Goal: Task Accomplishment & Management: Complete application form

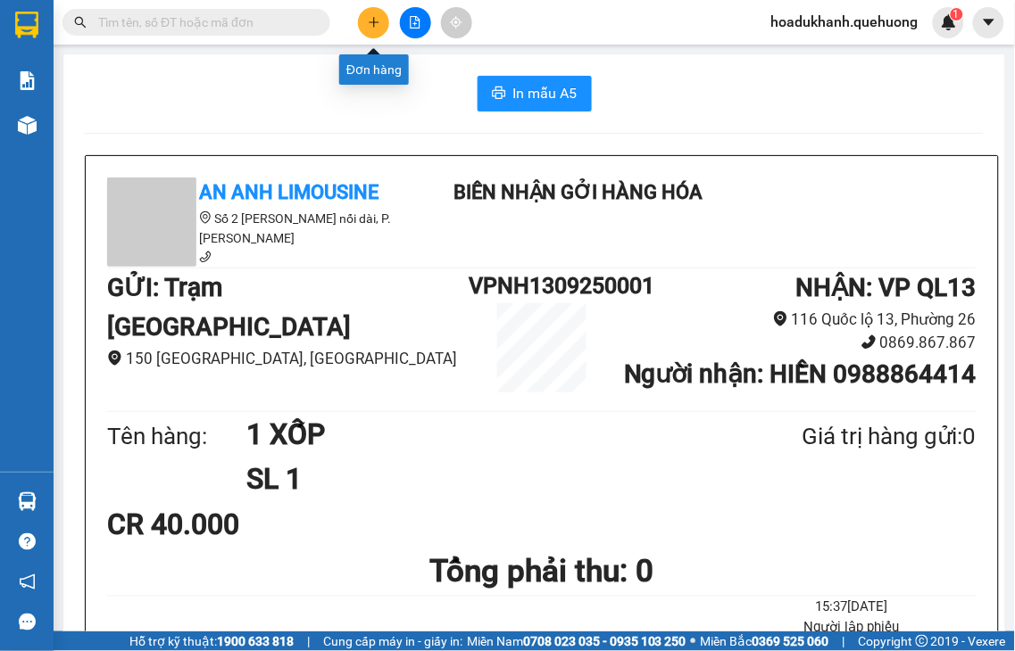
click at [372, 31] on button at bounding box center [373, 22] width 31 height 31
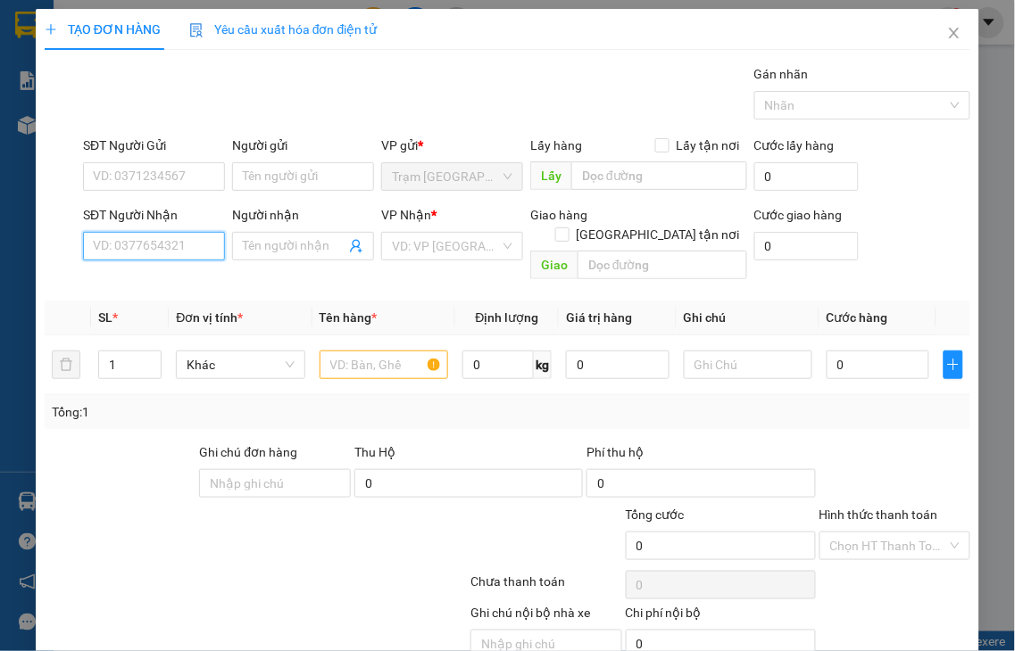
click at [158, 254] on input "SĐT Người Nhận" at bounding box center [154, 246] width 142 height 29
type input "114"
click at [181, 248] on input "114" at bounding box center [154, 246] width 142 height 29
drag, startPoint x: 155, startPoint y: 248, endPoint x: 21, endPoint y: 253, distance: 134.0
click at [31, 253] on div "TẠO ĐƠN HÀNG Yêu cầu xuất hóa đơn điện tử Transit Pickup Surcharge Ids Transit …" at bounding box center [507, 325] width 1015 height 651
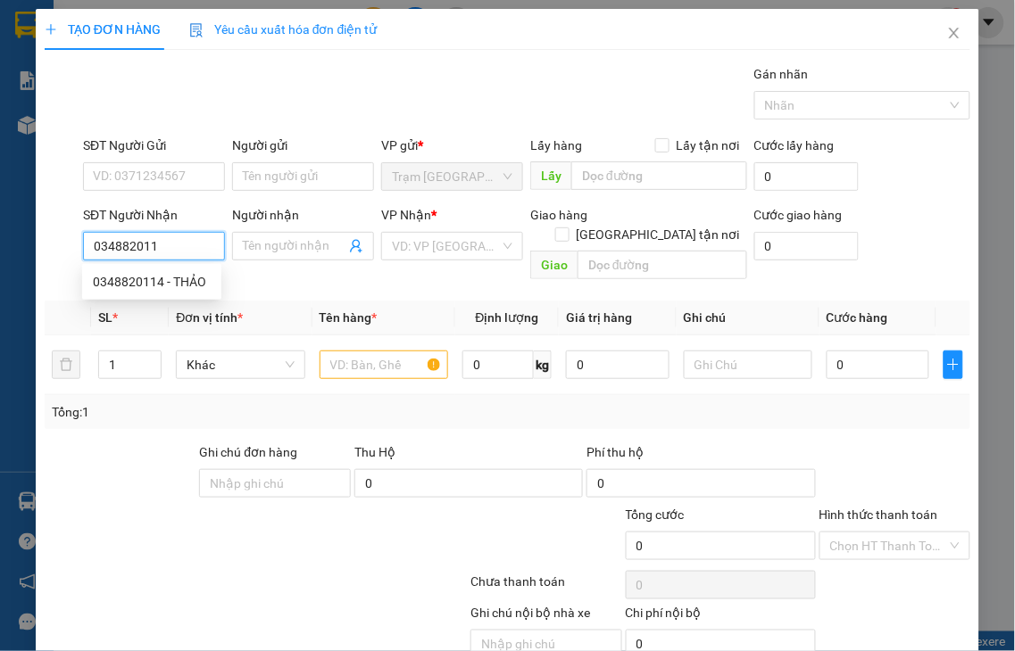
type input "0348820114"
click at [170, 278] on div "0348820114 - THẢO" at bounding box center [152, 282] width 118 height 20
type input "THẢO"
type input "30.000"
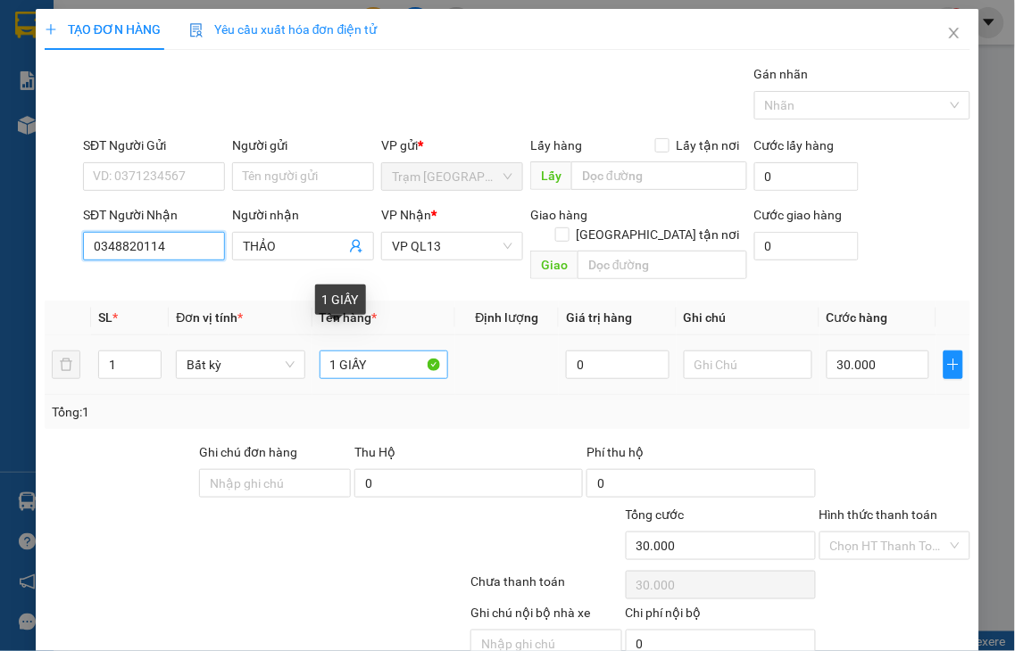
type input "0348820114"
drag, startPoint x: 336, startPoint y: 345, endPoint x: 462, endPoint y: 325, distance: 127.5
click at [462, 336] on tr "1 Bất kỳ 1 GIẤY 0 30.000" at bounding box center [507, 366] width 925 height 60
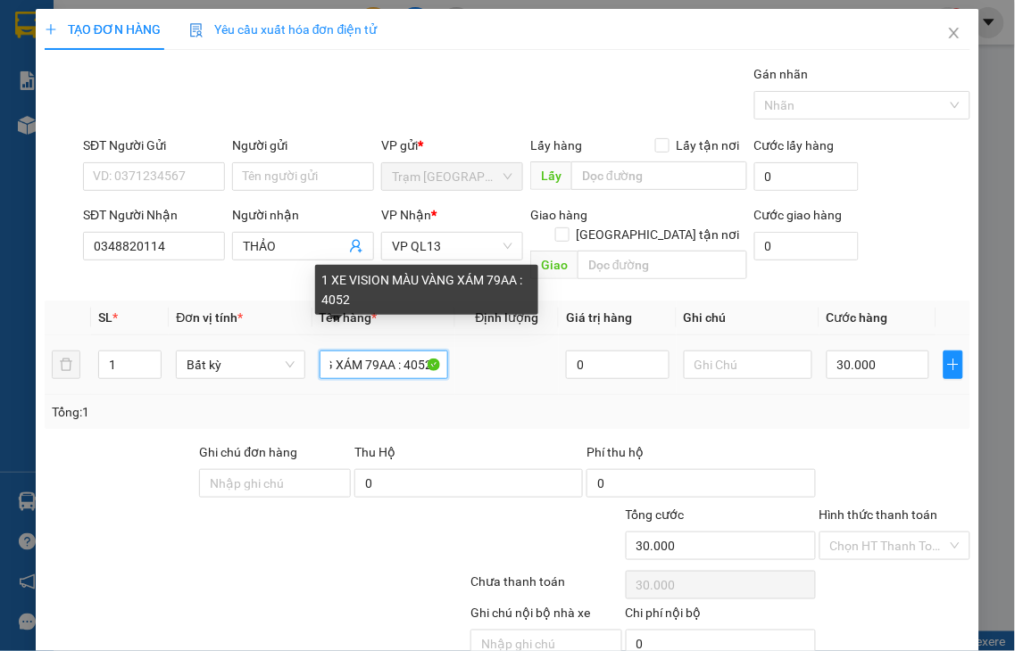
scroll to position [0, 137]
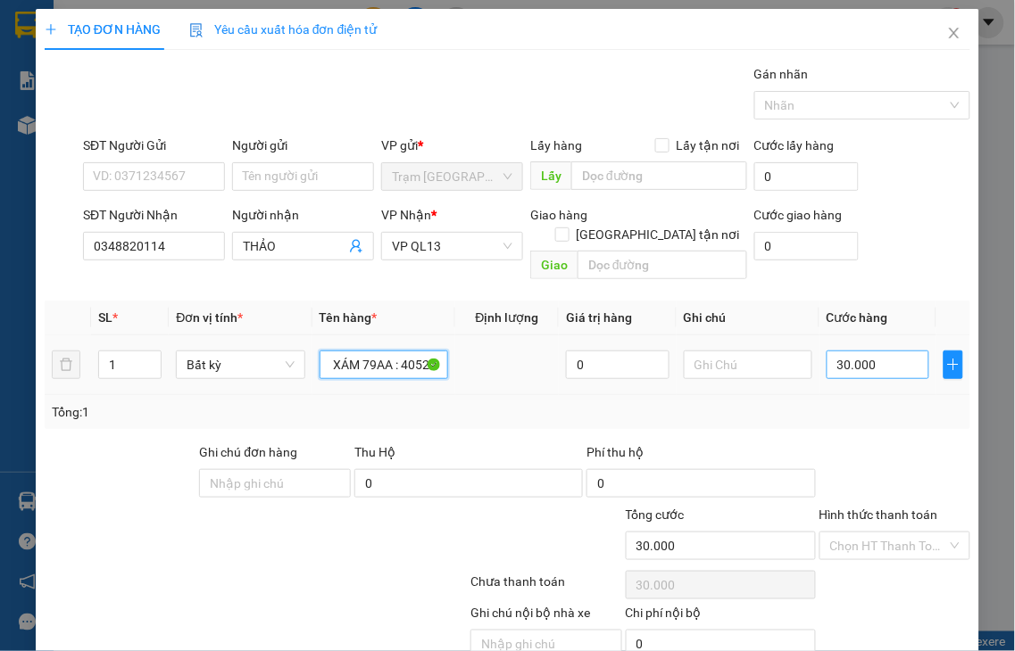
type input "1 XE VISION MÀU VÀNG XÁM 79AA : 40529"
click at [892, 351] on input "30.000" at bounding box center [877, 365] width 103 height 29
type input "4"
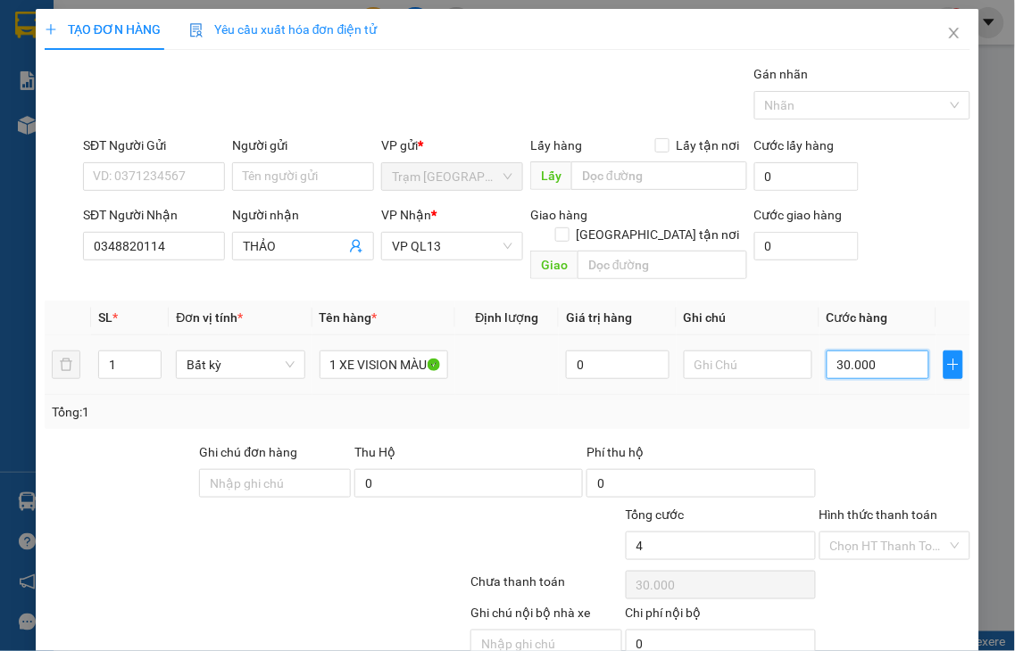
type input "4"
type input "40"
type input "400"
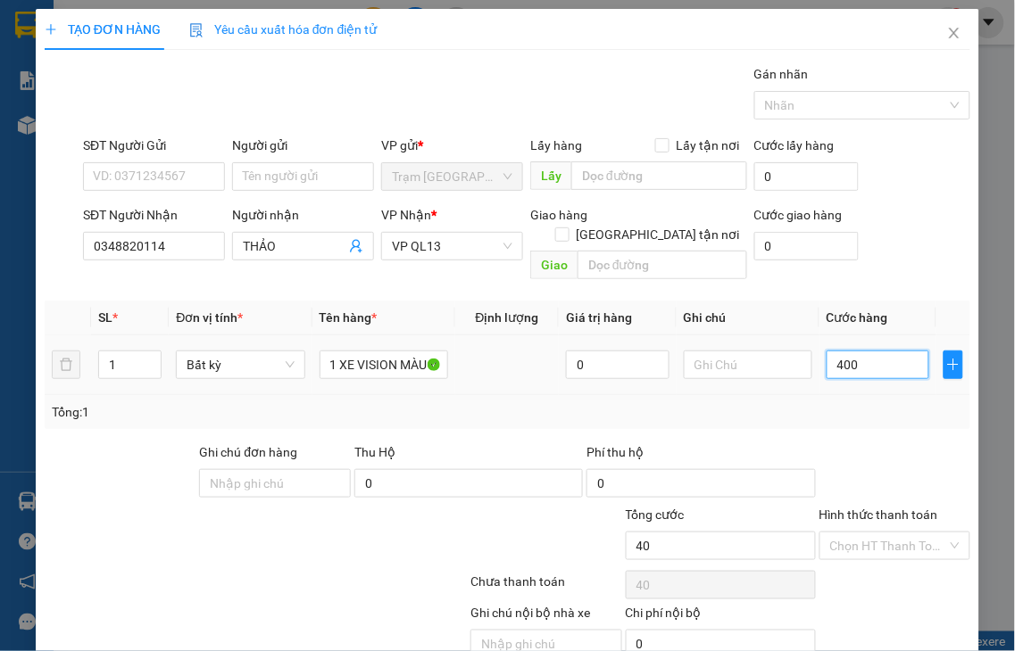
type input "400"
click at [876, 508] on label "Hình thức thanh toán" at bounding box center [878, 515] width 119 height 14
click at [876, 533] on input "Hình thức thanh toán" at bounding box center [889, 546] width 118 height 27
type input "400.000"
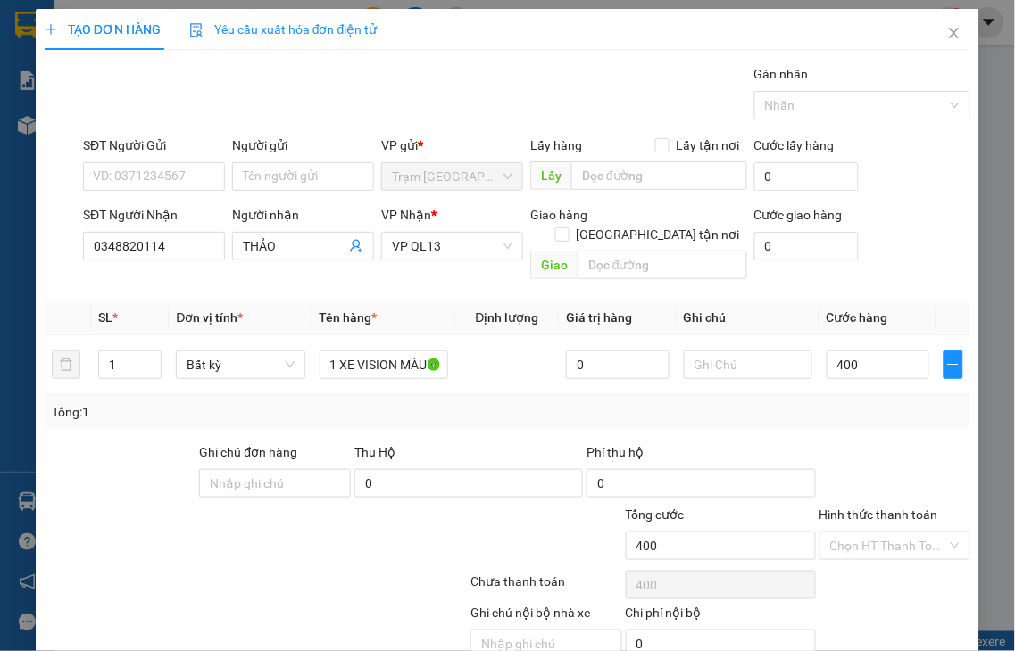
type input "400.000"
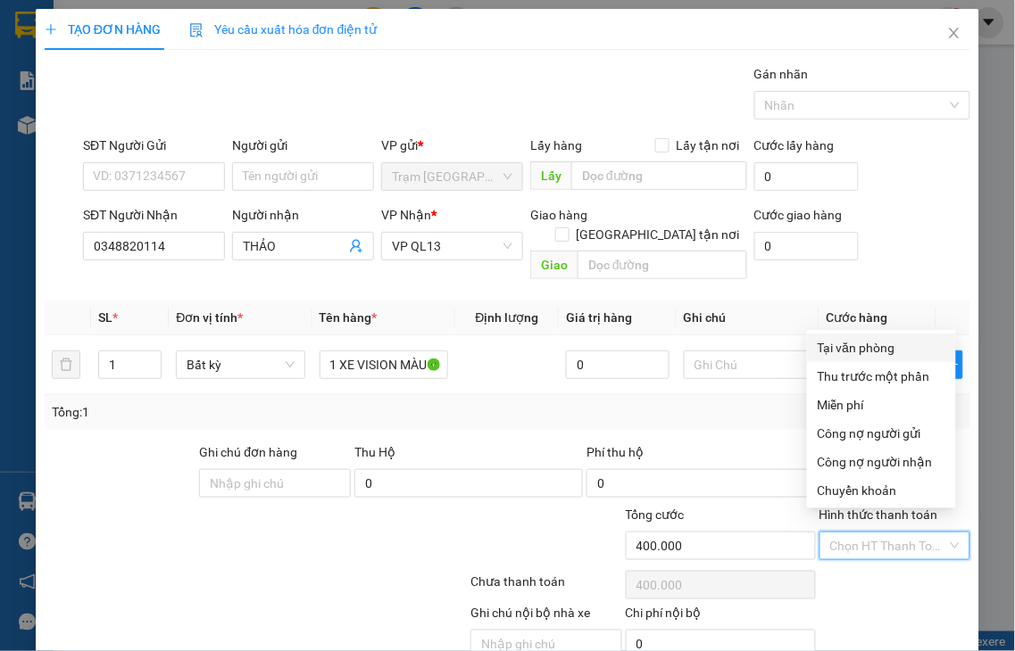
click at [848, 346] on div "Tại văn phòng" at bounding box center [881, 348] width 128 height 20
type input "0"
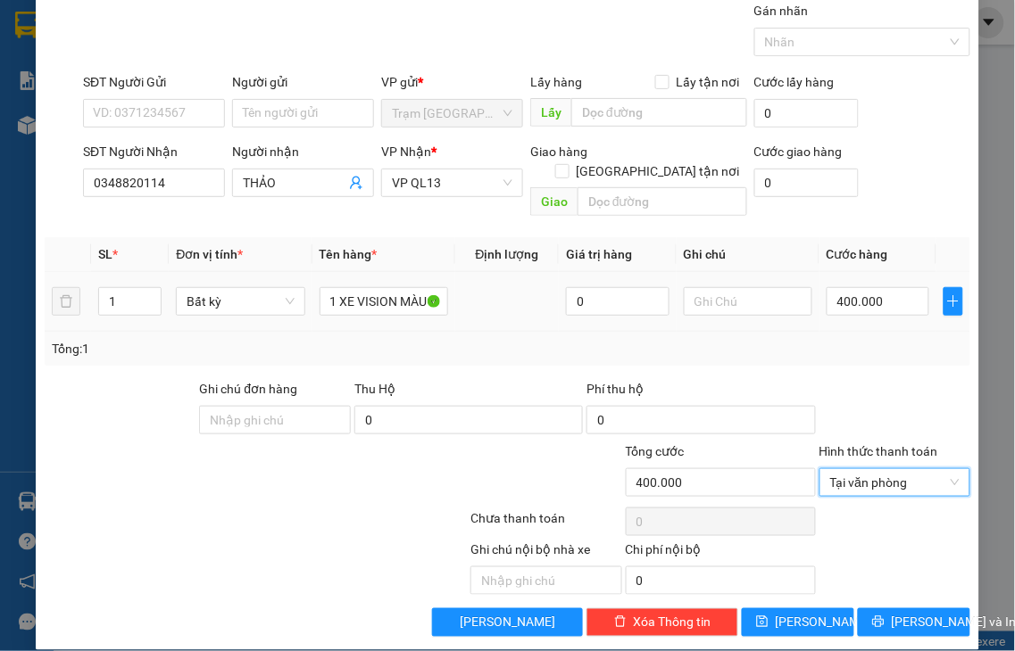
scroll to position [64, 0]
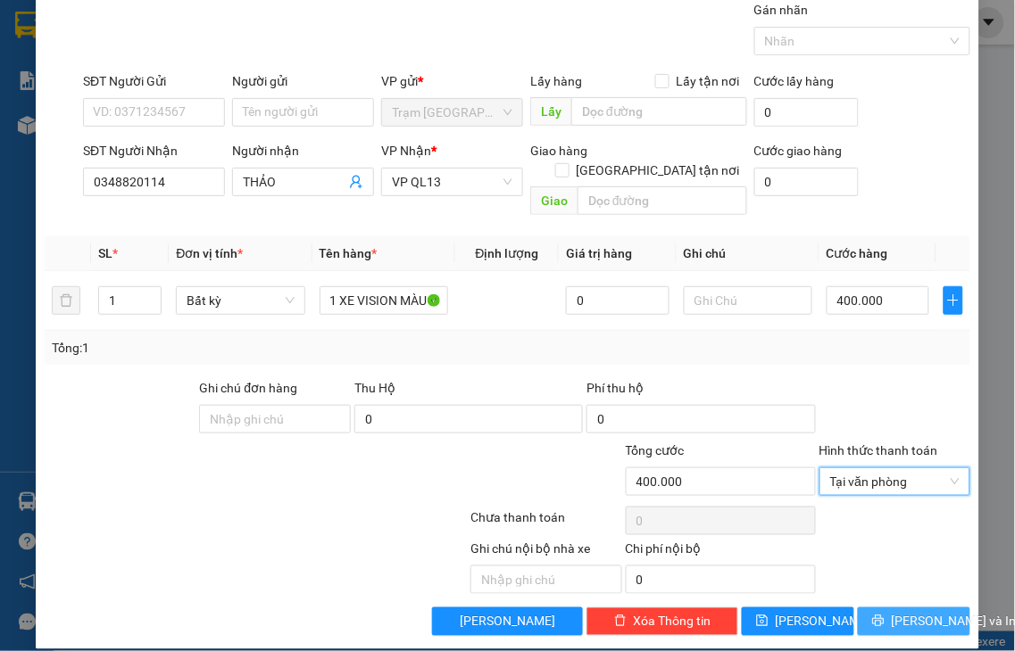
click at [905, 612] on span "[PERSON_NAME] và In" at bounding box center [953, 622] width 125 height 20
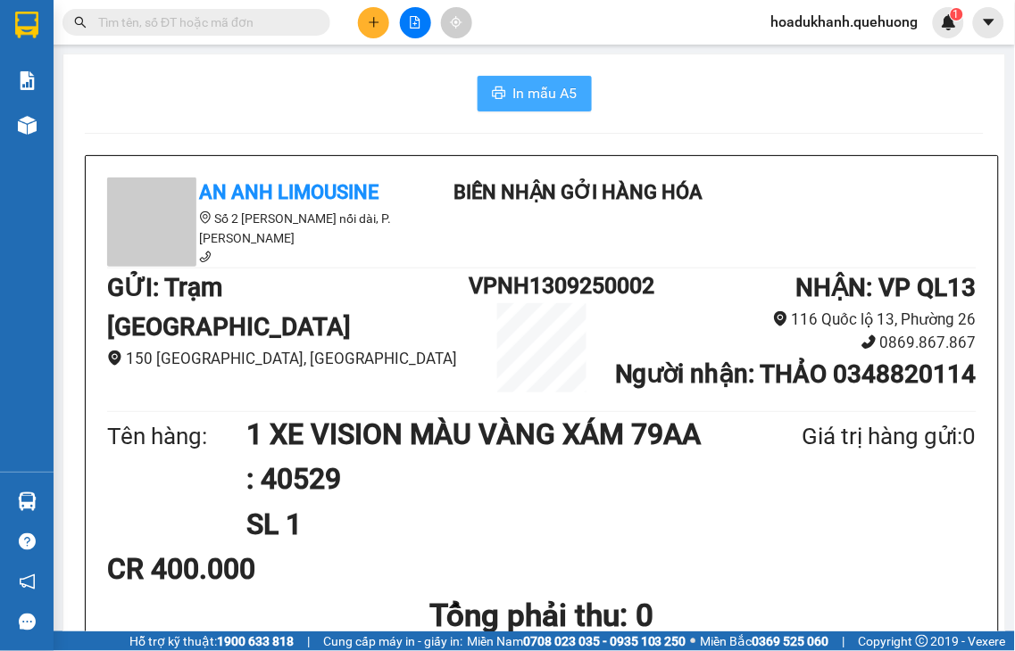
click at [535, 98] on span "In mẫu A5" at bounding box center [545, 93] width 64 height 22
click at [551, 103] on span "In mẫu A5" at bounding box center [545, 93] width 64 height 22
click at [369, 28] on icon "plus" at bounding box center [374, 22] width 12 height 12
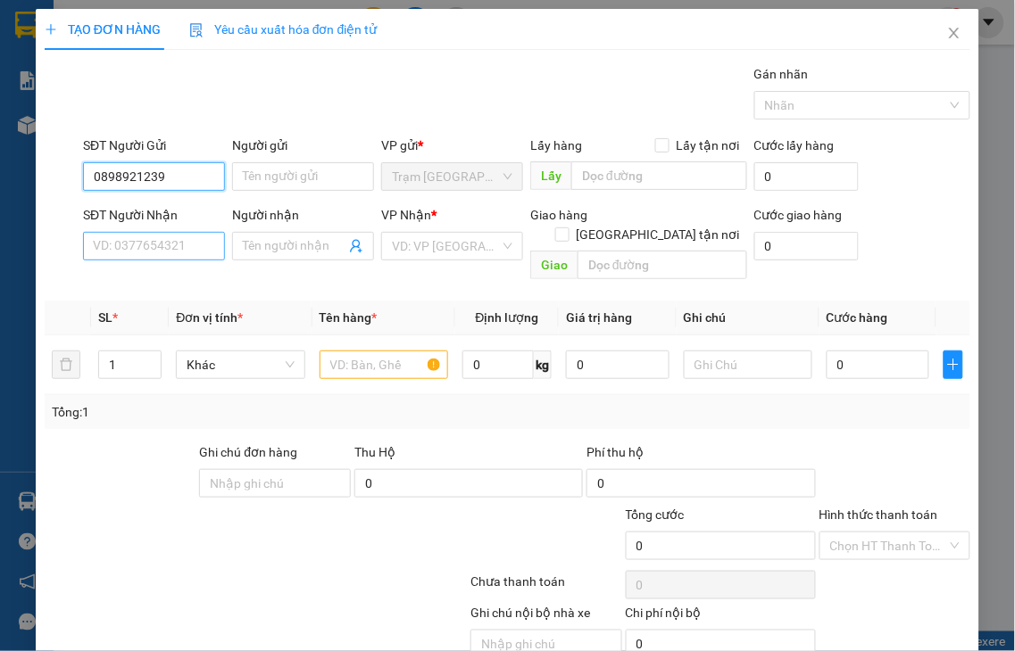
type input "0898921239"
click at [128, 243] on input "SĐT Người Nhận" at bounding box center [154, 246] width 142 height 29
click at [192, 244] on input "0938079026" at bounding box center [154, 246] width 142 height 29
type input "0938079026"
click at [243, 241] on input "Người nhận" at bounding box center [294, 246] width 103 height 20
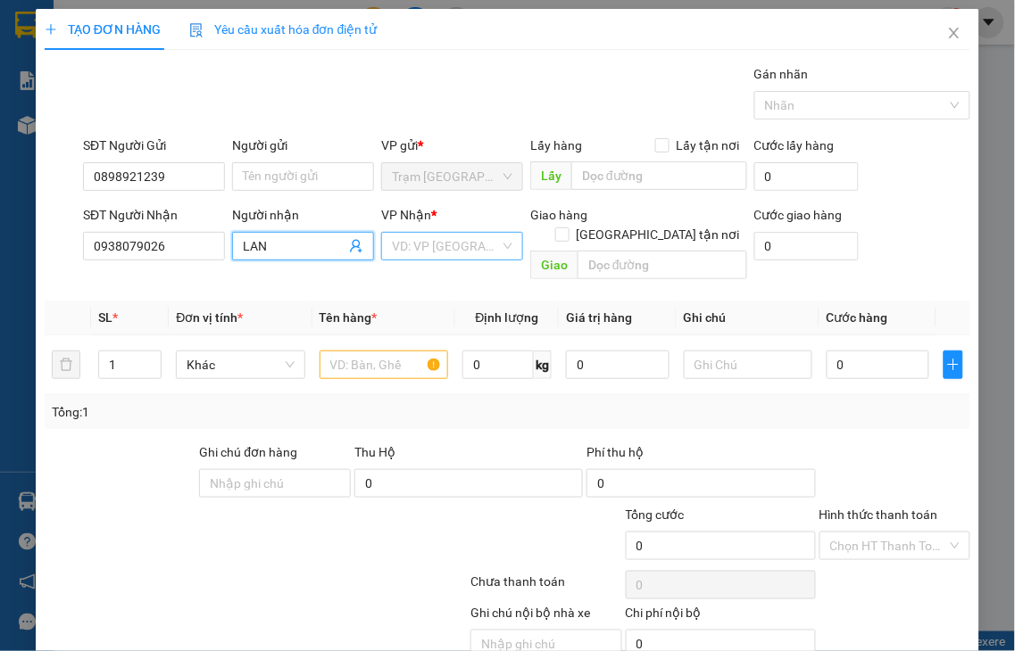
type input "LAN"
click at [446, 244] on input "search" at bounding box center [446, 246] width 108 height 27
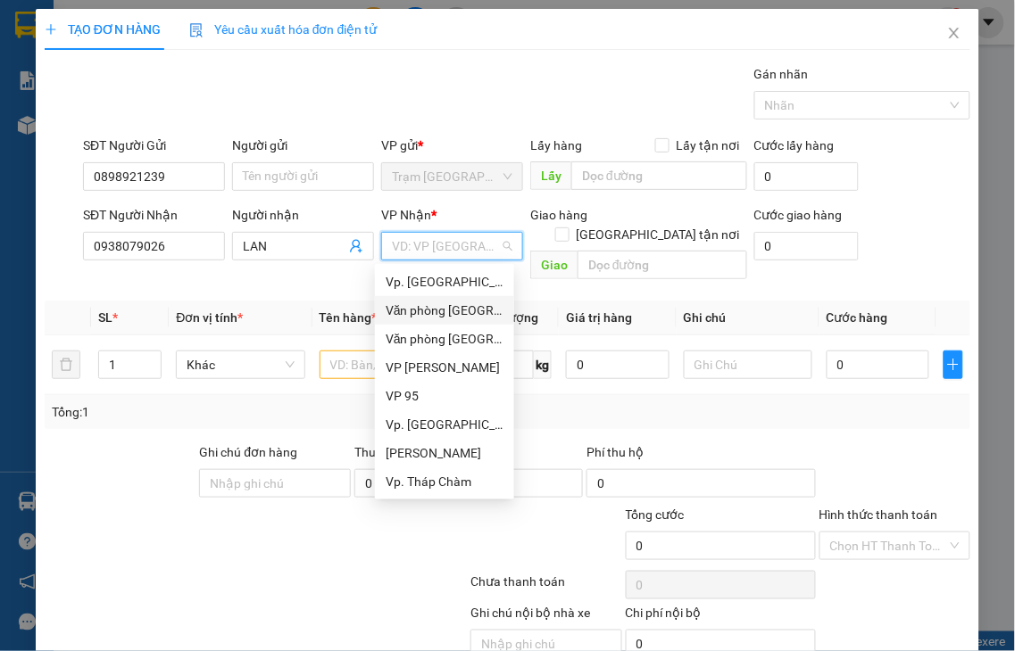
click at [458, 314] on div "Văn phòng [GEOGRAPHIC_DATA]" at bounding box center [444, 311] width 118 height 20
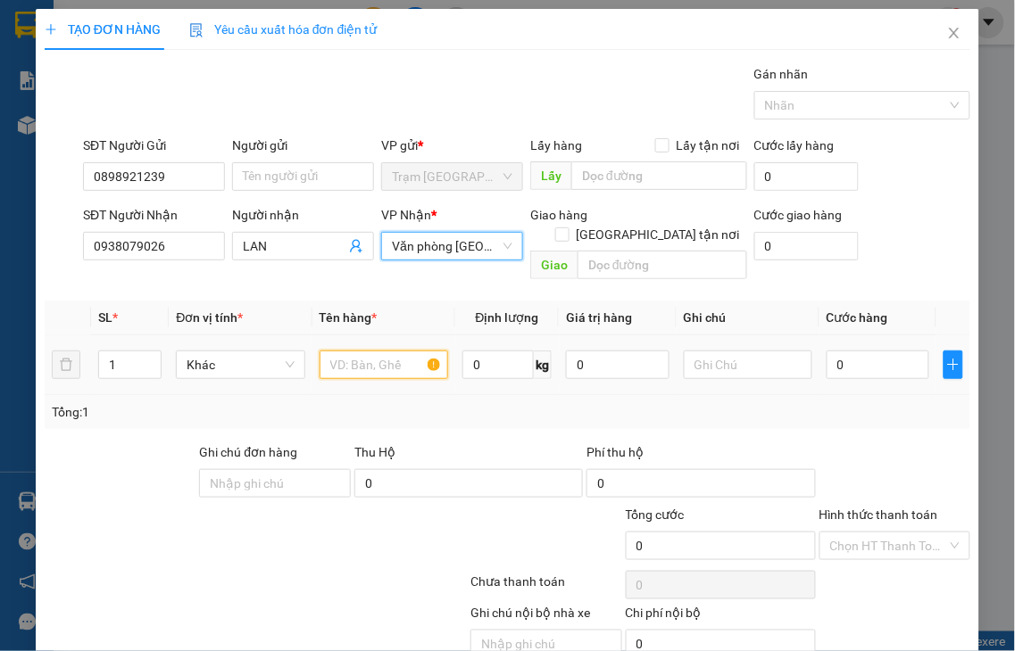
click at [355, 352] on input "text" at bounding box center [383, 365] width 128 height 29
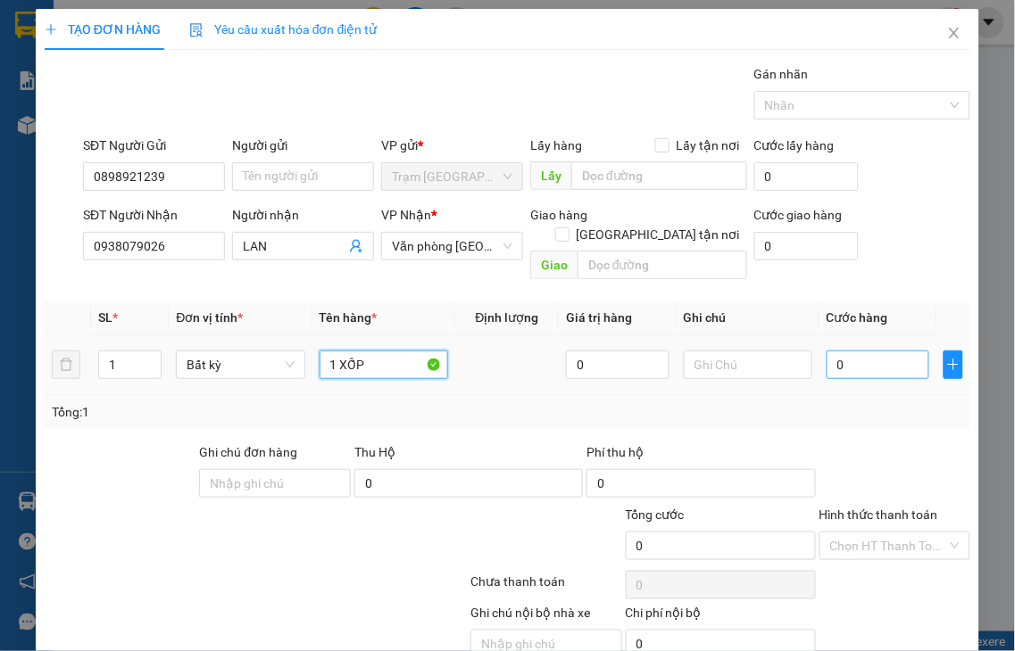
type input "1 XỐP"
click at [848, 351] on input "0" at bounding box center [877, 365] width 103 height 29
type input "5"
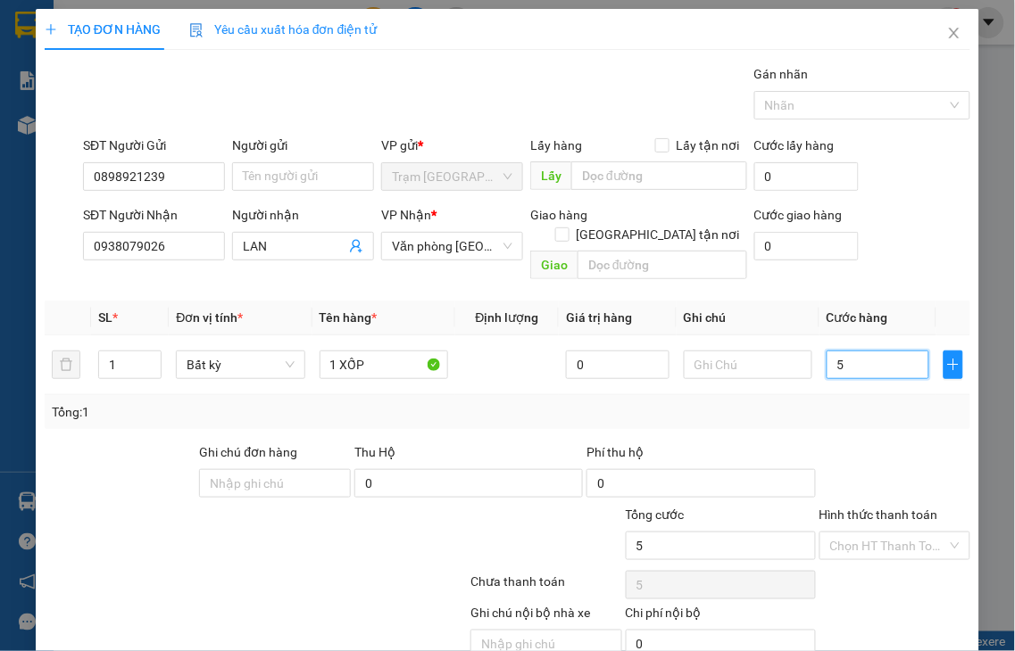
type input "50"
click at [859, 508] on label "Hình thức thanh toán" at bounding box center [878, 515] width 119 height 14
click at [859, 533] on input "Hình thức thanh toán" at bounding box center [889, 546] width 118 height 27
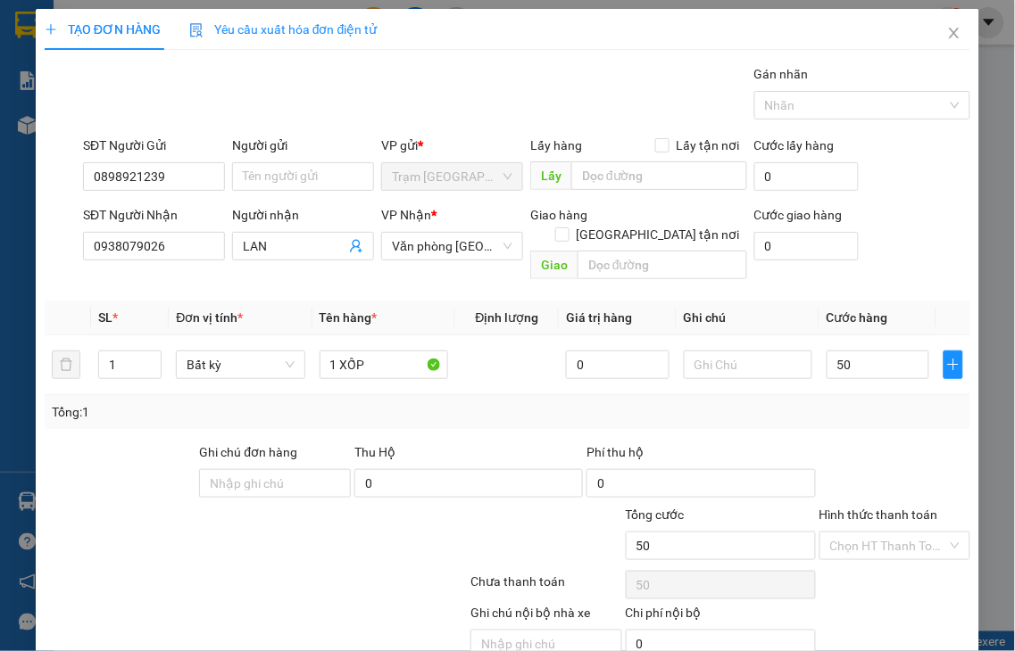
type input "50.000"
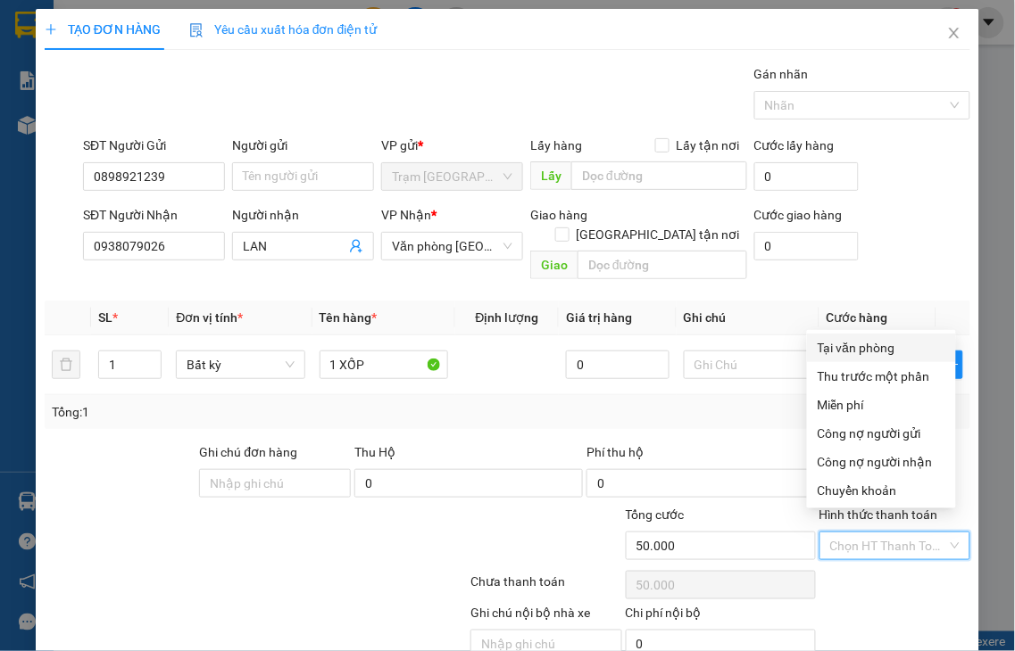
click at [846, 352] on div "Tại văn phòng" at bounding box center [881, 348] width 128 height 20
type input "0"
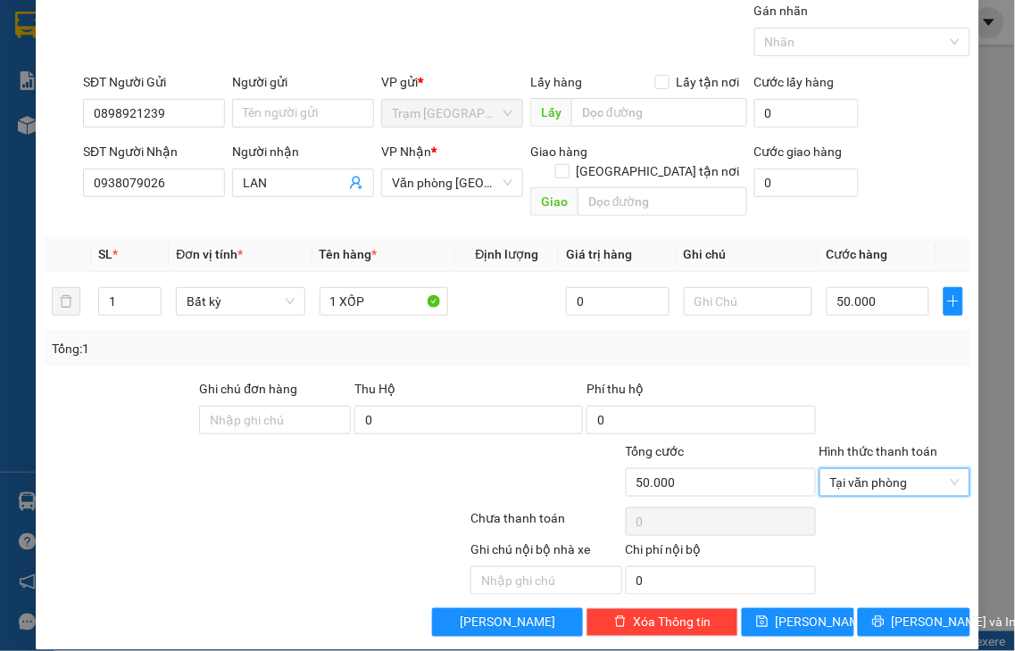
scroll to position [64, 0]
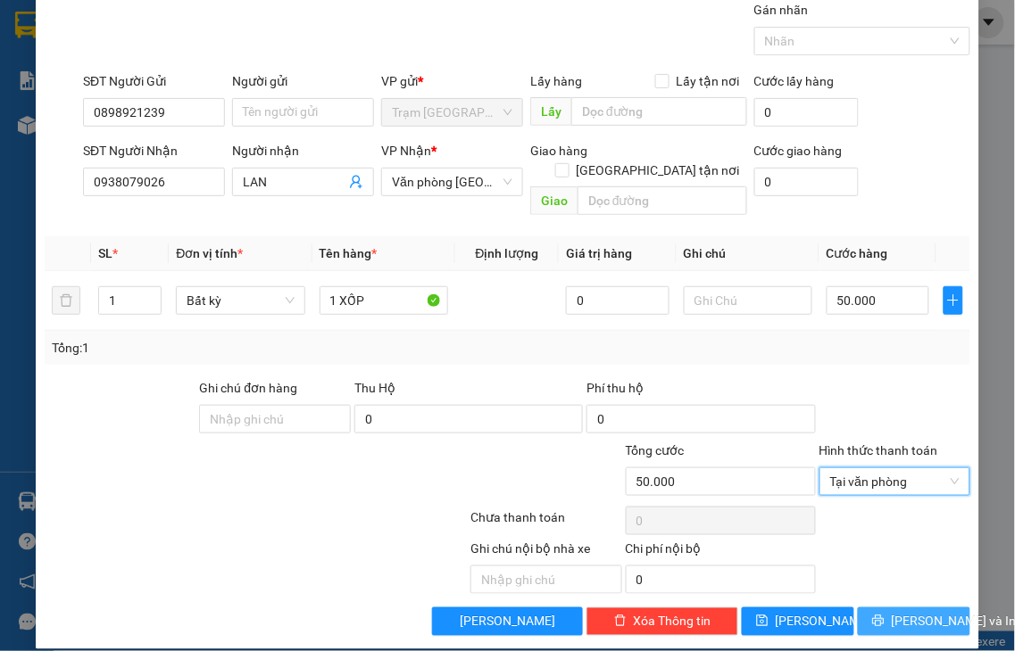
click at [872, 615] on icon "printer" at bounding box center [878, 621] width 12 height 12
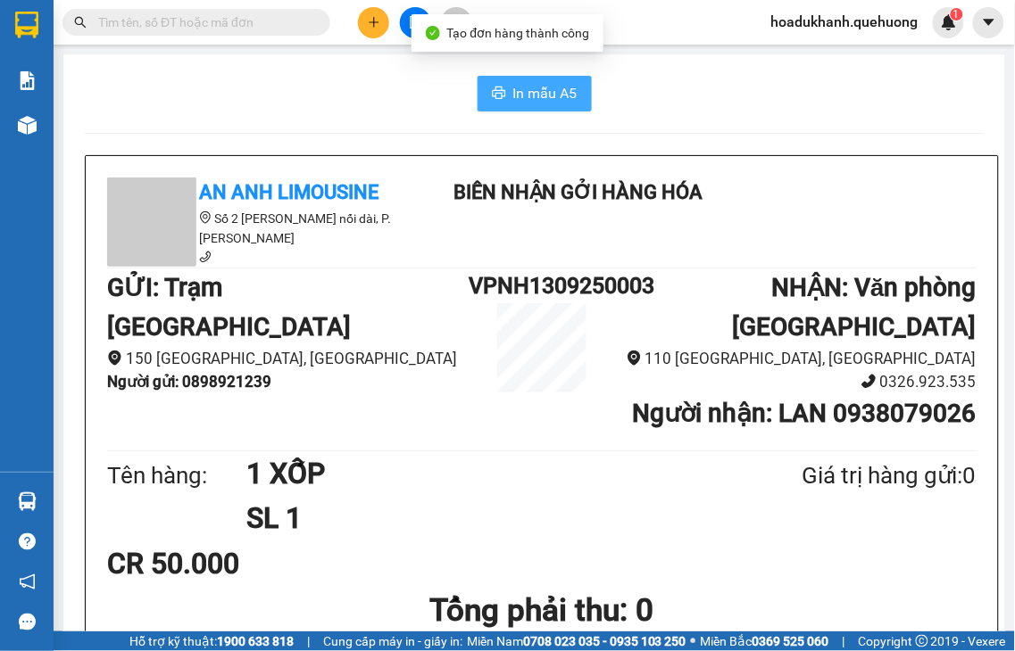
click at [534, 87] on span "In mẫu A5" at bounding box center [545, 93] width 64 height 22
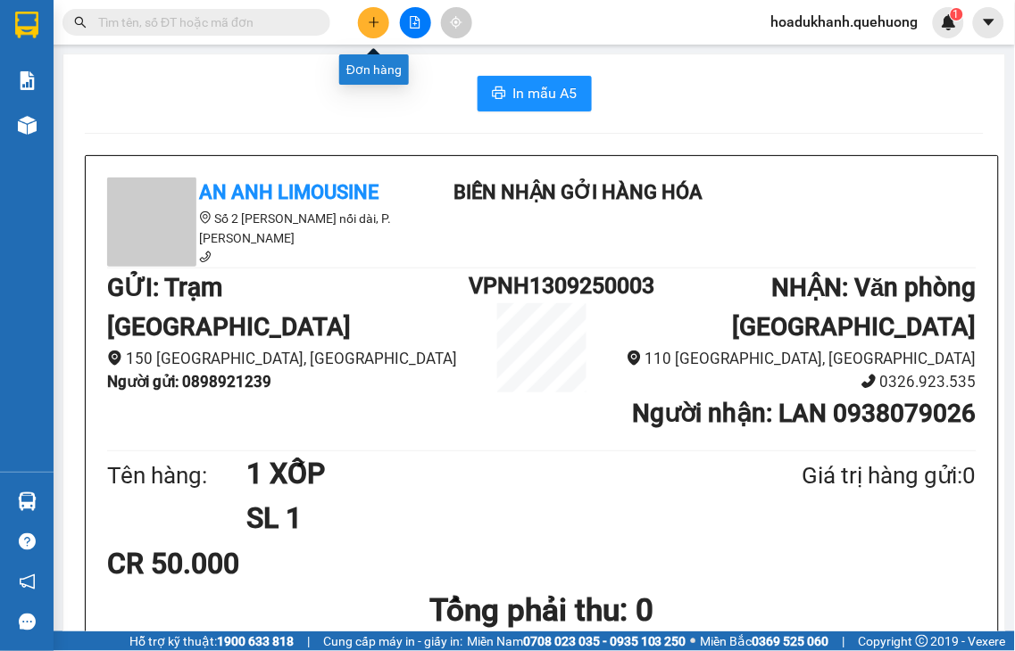
click at [377, 21] on icon "plus" at bounding box center [374, 22] width 12 height 12
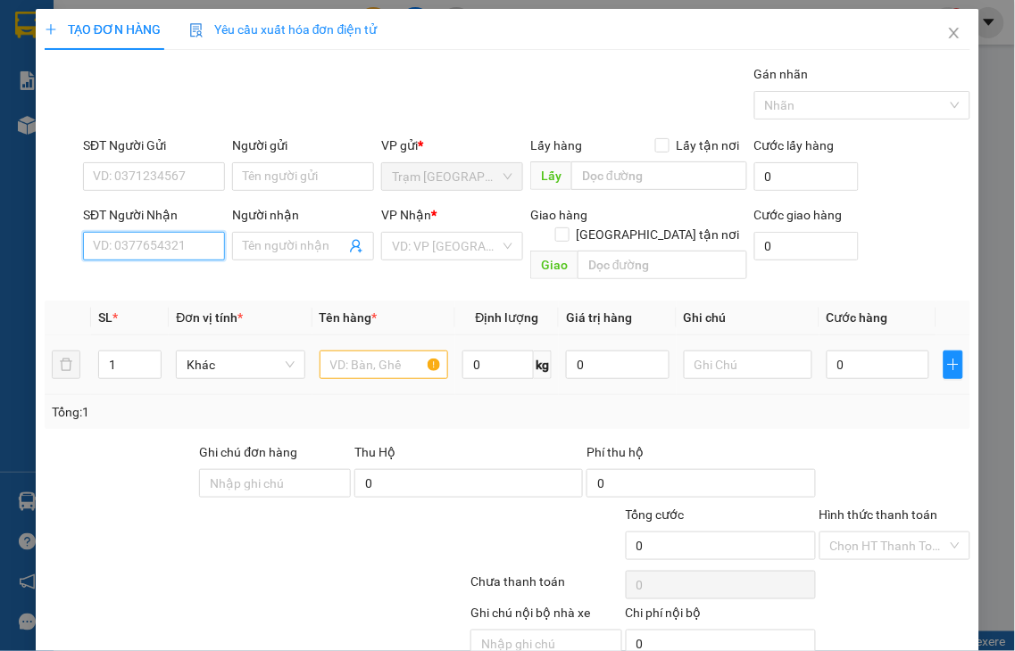
click at [201, 246] on input "SĐT Người Nhận" at bounding box center [154, 246] width 142 height 29
click at [207, 237] on input "0961791730" at bounding box center [154, 246] width 142 height 29
type input "0961791730"
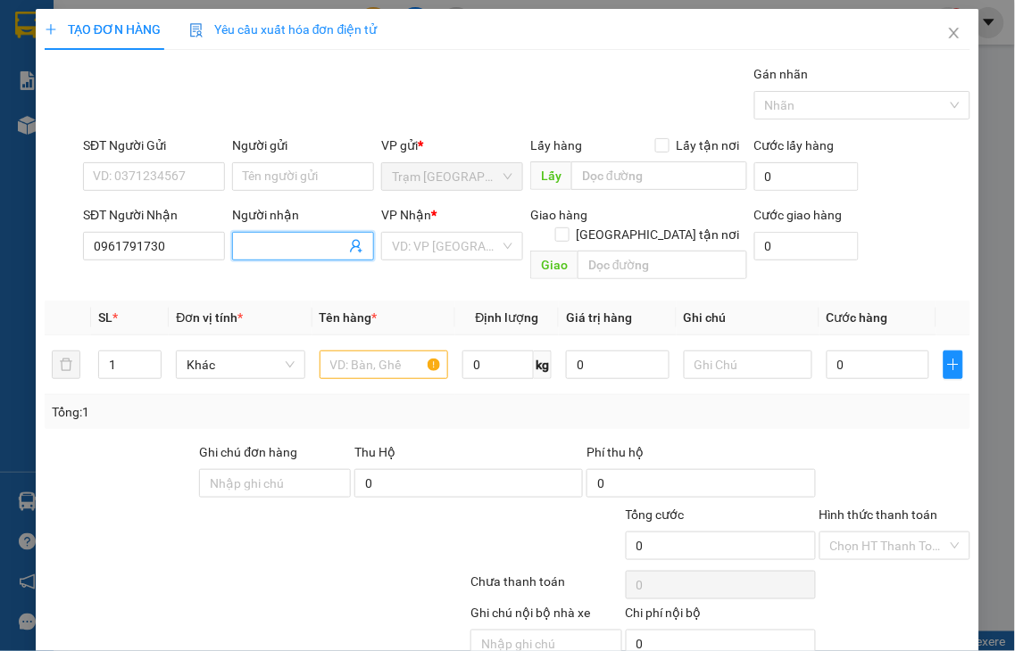
click at [248, 241] on input "Người nhận" at bounding box center [294, 246] width 103 height 20
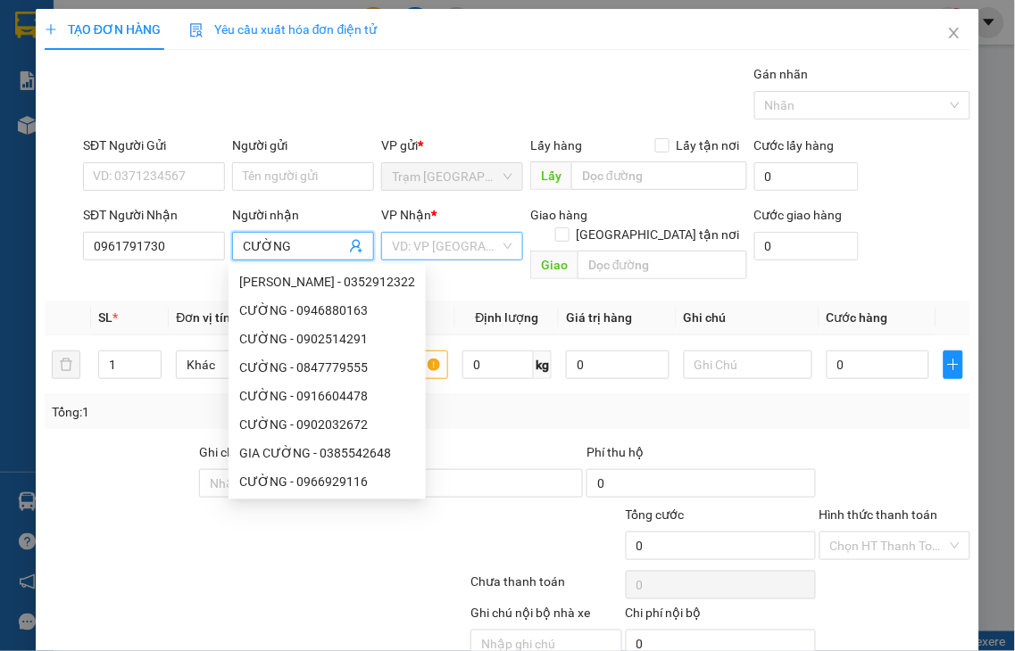
click at [385, 250] on div "VD: VP [GEOGRAPHIC_DATA]" at bounding box center [452, 246] width 142 height 29
type input "CƯỜNG"
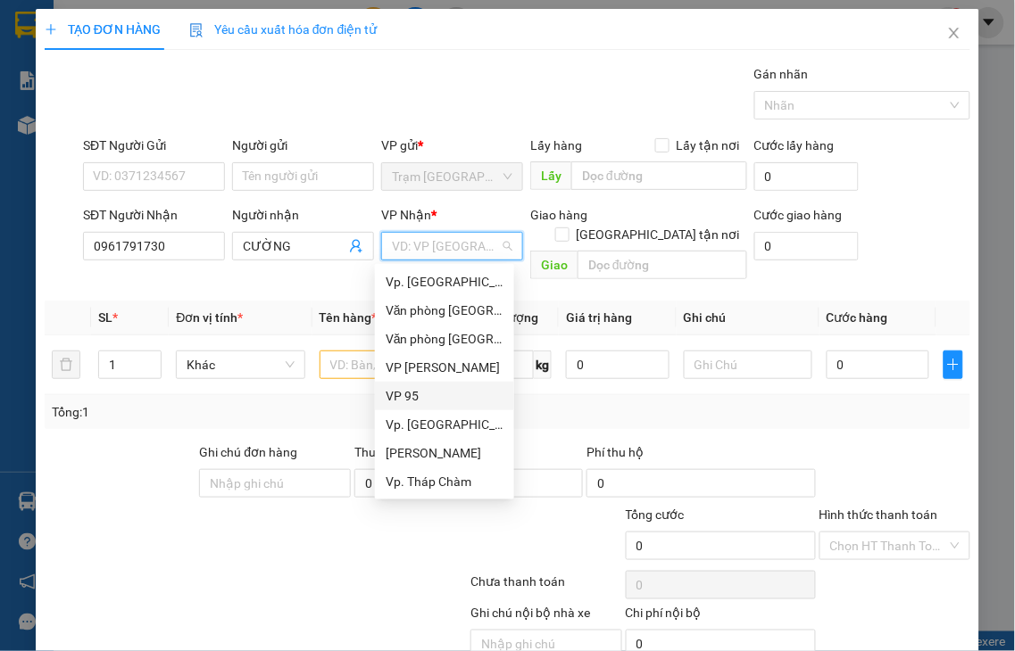
click at [402, 394] on div "VP 95" at bounding box center [444, 396] width 118 height 20
click at [402, 402] on div "Tổng: 1" at bounding box center [507, 412] width 911 height 20
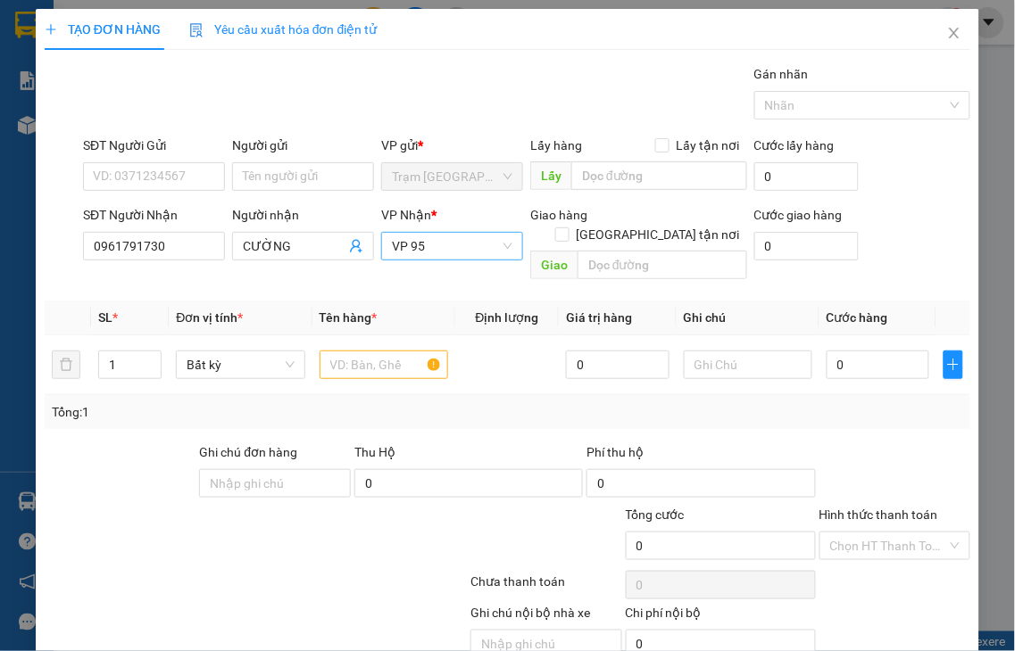
drag, startPoint x: 460, startPoint y: 244, endPoint x: 459, endPoint y: 255, distance: 10.9
click at [357, 253] on div "SĐT Người Nhận 0961791730 Người nhận CƯỜNG VP Nhận * VP 95 Giao hàng [GEOGRAPHI…" at bounding box center [526, 246] width 894 height 82
click at [501, 251] on span "VP 95" at bounding box center [452, 246] width 120 height 27
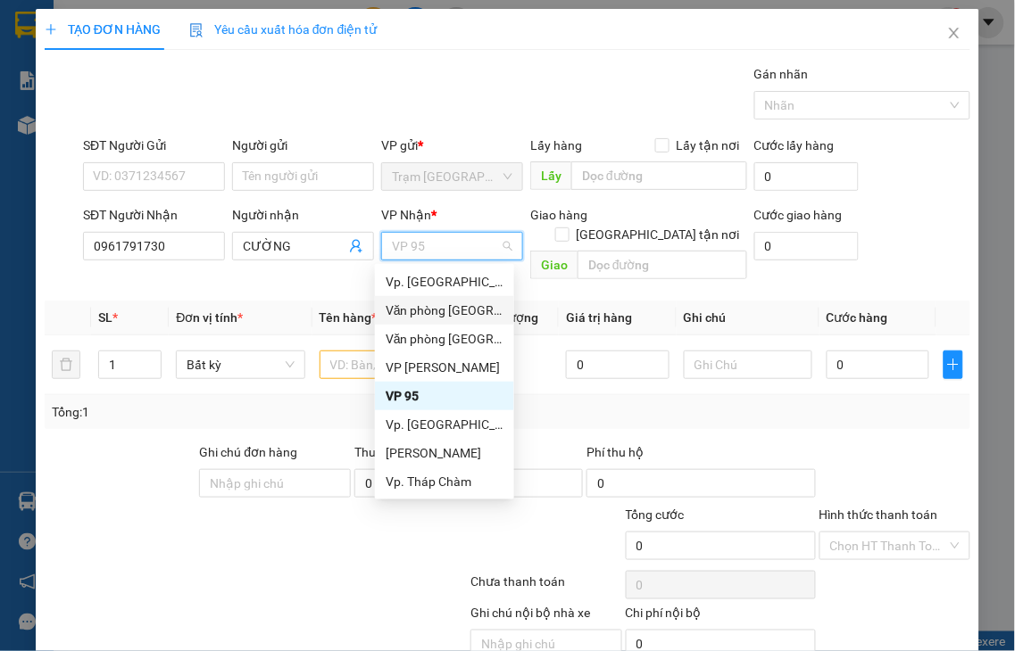
click at [420, 315] on div "Văn phòng [GEOGRAPHIC_DATA]" at bounding box center [444, 311] width 118 height 20
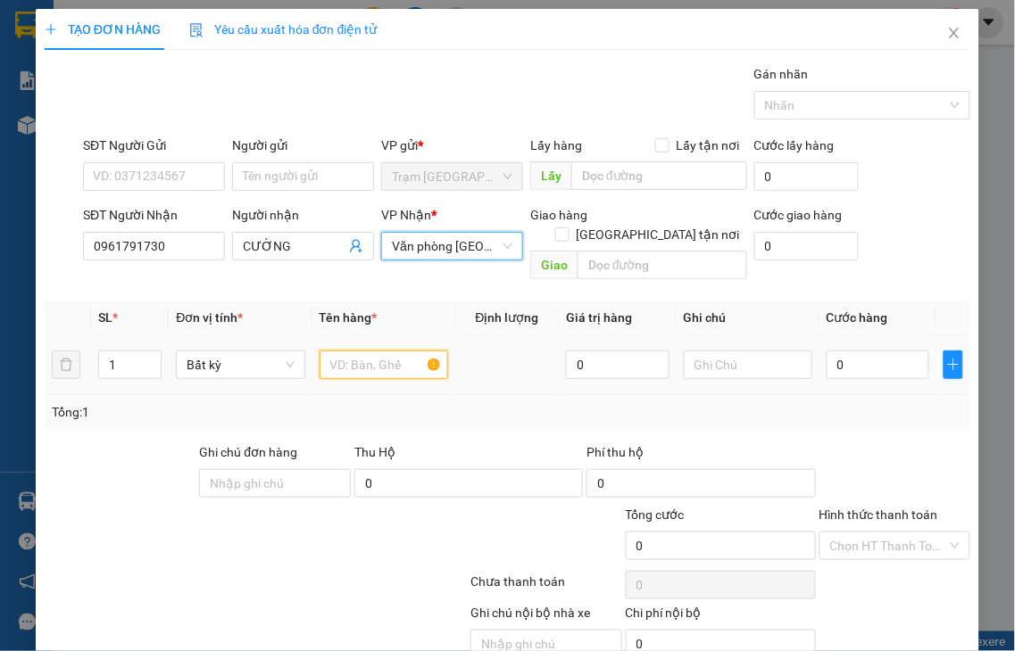
drag, startPoint x: 340, startPoint y: 348, endPoint x: 362, endPoint y: 348, distance: 22.3
click at [340, 351] on input "text" at bounding box center [383, 365] width 128 height 29
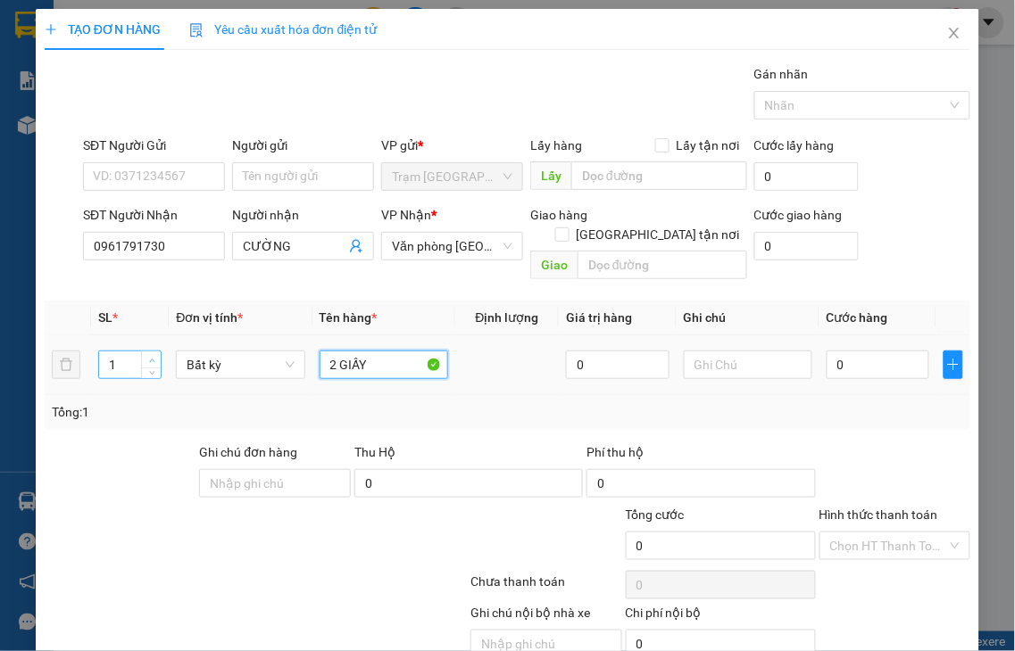
type input "2 GIẤY"
type input "2"
click at [146, 355] on span "up" at bounding box center [151, 360] width 11 height 11
click at [842, 351] on input "0" at bounding box center [877, 365] width 103 height 29
type input "60"
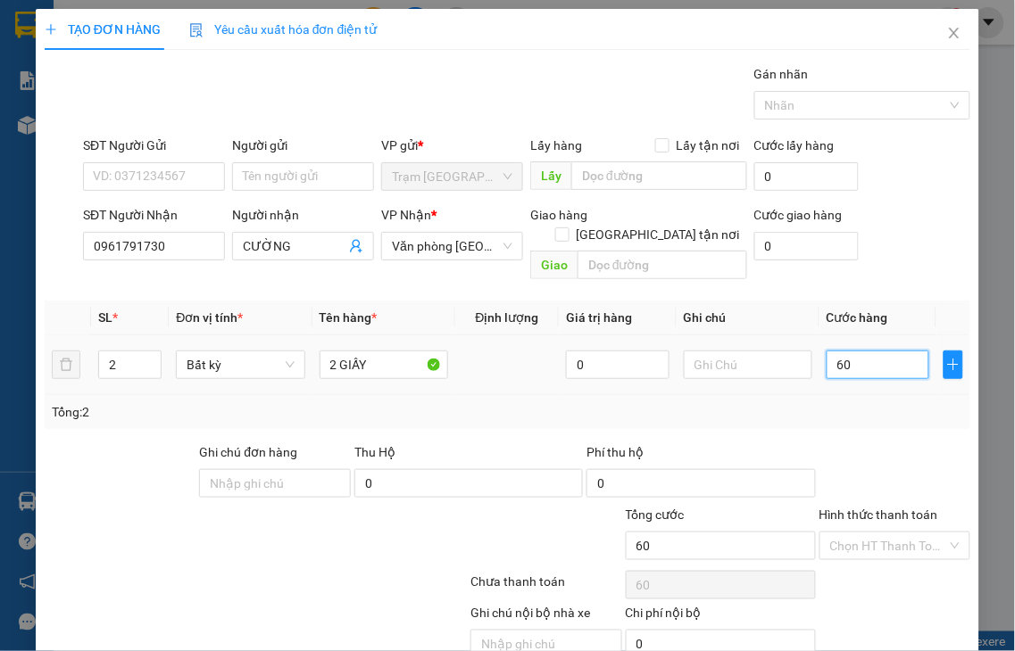
type input "60"
type input "60.000"
click at [889, 508] on label "Hình thức thanh toán" at bounding box center [878, 515] width 119 height 14
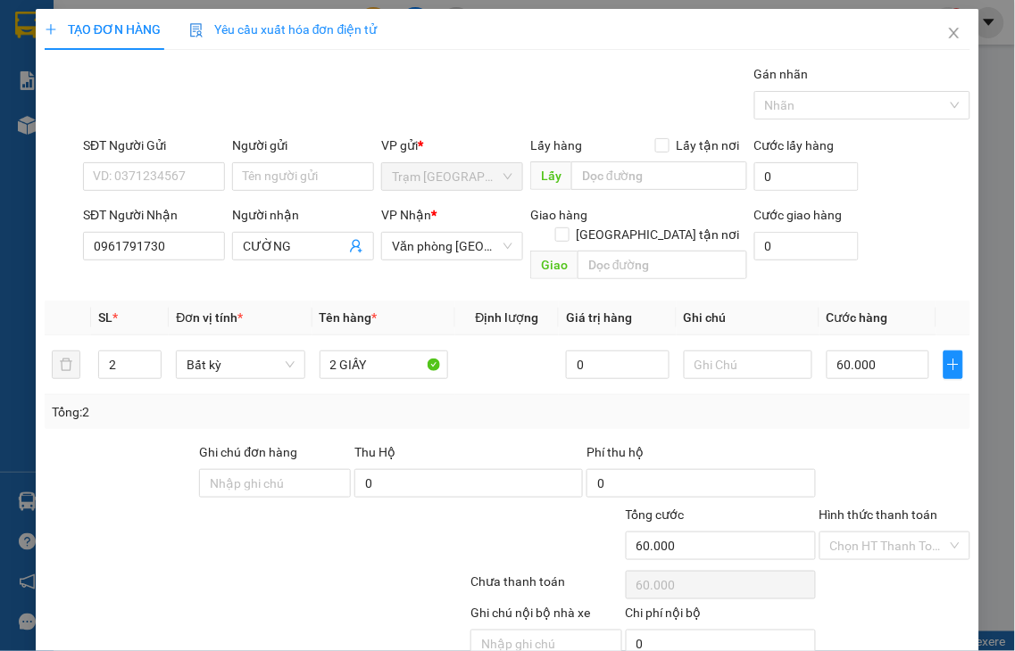
click at [889, 533] on input "Hình thức thanh toán" at bounding box center [889, 546] width 118 height 27
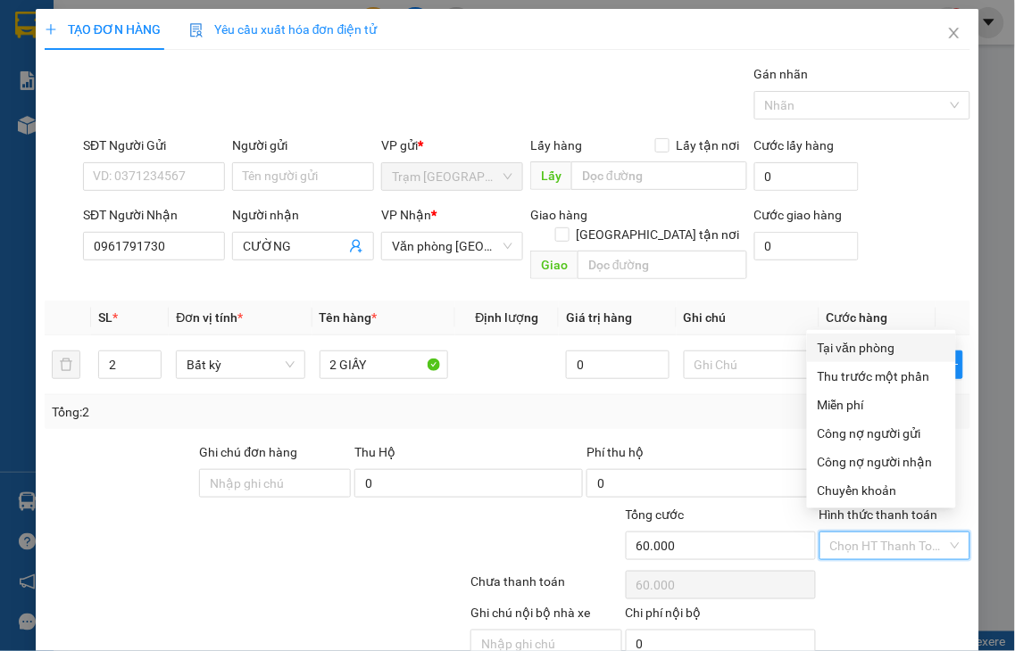
click at [858, 348] on div "Tại văn phòng" at bounding box center [881, 348] width 128 height 20
type input "0"
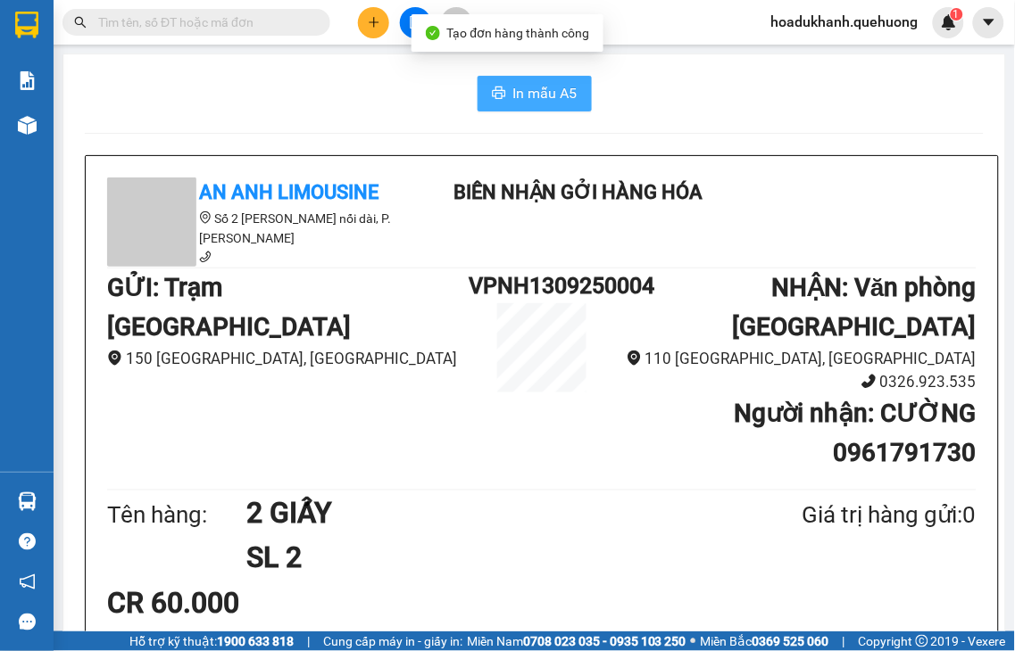
click at [494, 101] on button "In mẫu A5" at bounding box center [534, 94] width 114 height 36
